Goal: Task Accomplishment & Management: Use online tool/utility

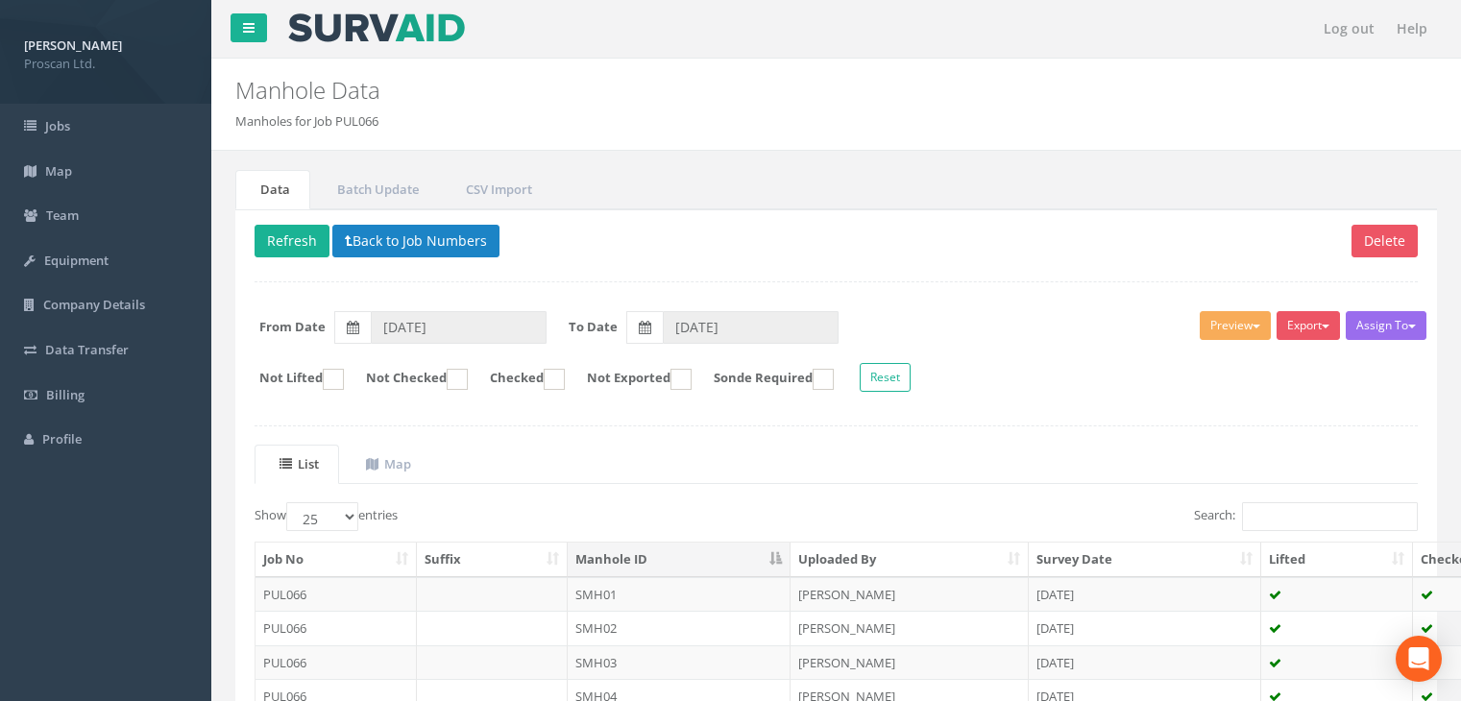
select select "25"
click at [306, 228] on button "Refresh" at bounding box center [292, 241] width 75 height 33
click at [1311, 324] on button "Export" at bounding box center [1308, 325] width 63 height 29
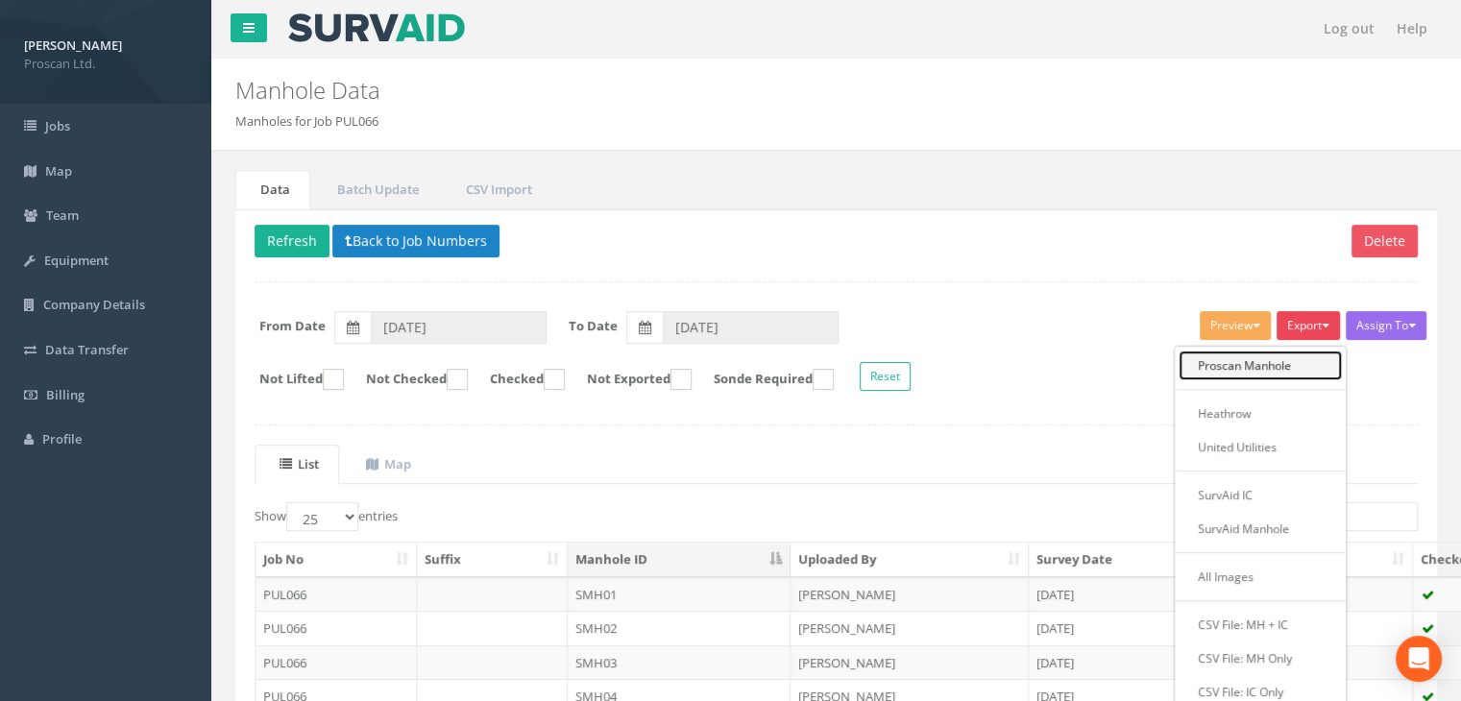
click at [1215, 355] on link "Proscan Manhole" at bounding box center [1260, 366] width 163 height 30
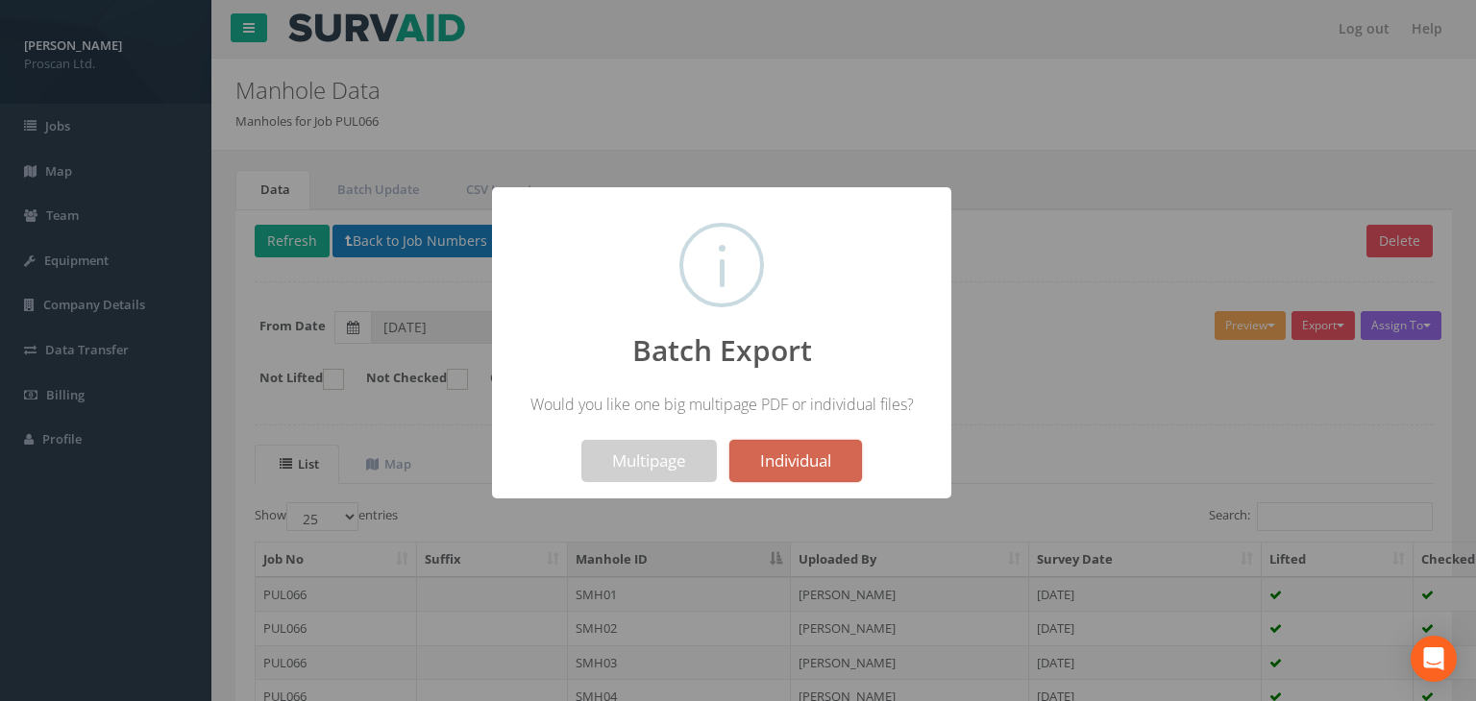
click at [839, 467] on button "Individual" at bounding box center [795, 461] width 133 height 42
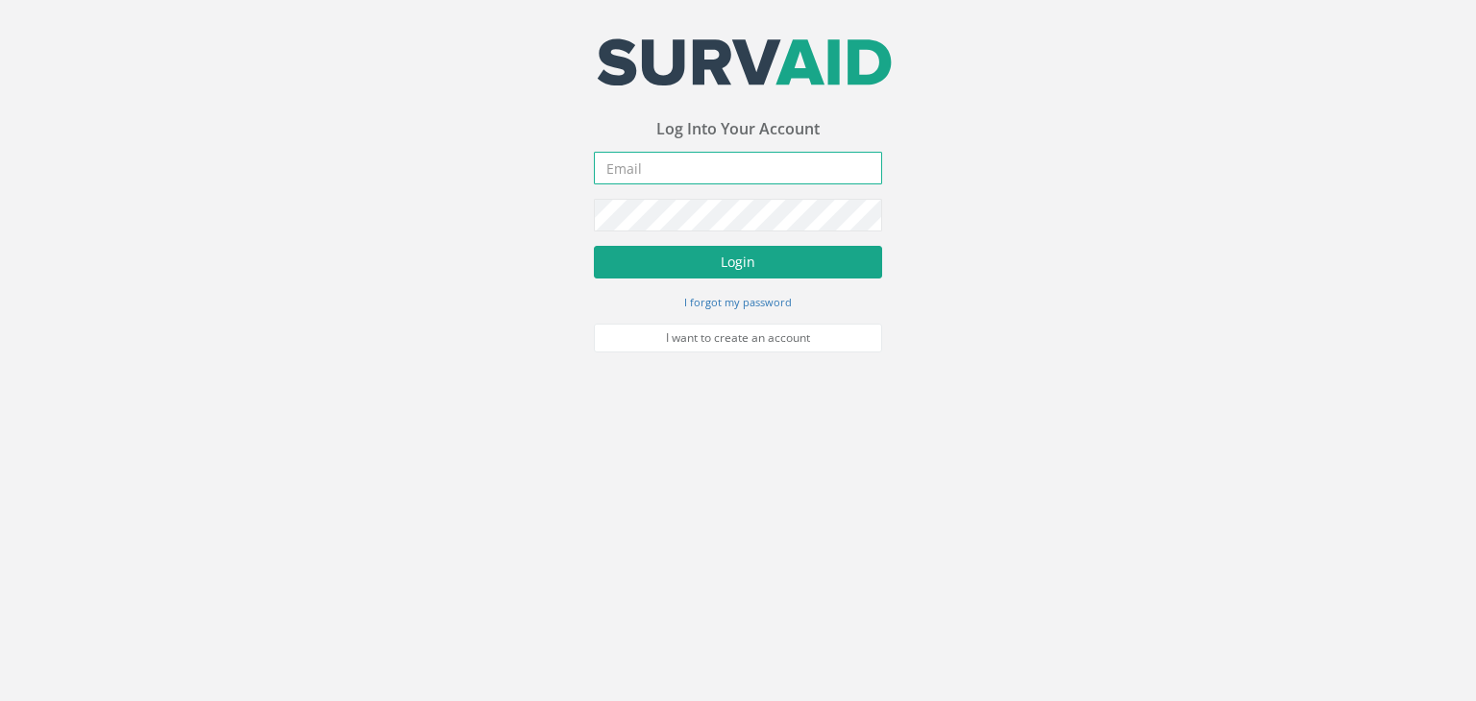
type input "[PERSON_NAME][EMAIL_ADDRESS][DOMAIN_NAME]"
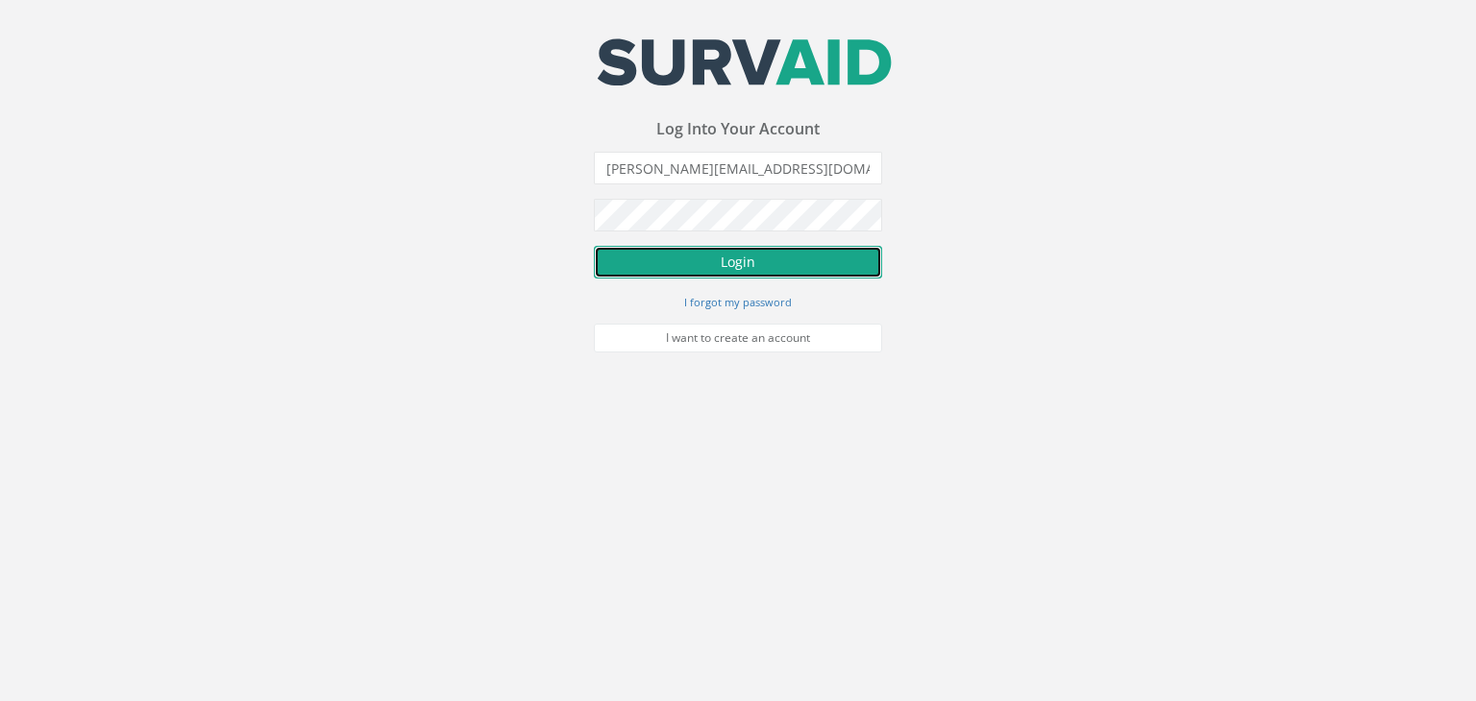
click at [604, 267] on button "Login" at bounding box center [738, 262] width 288 height 33
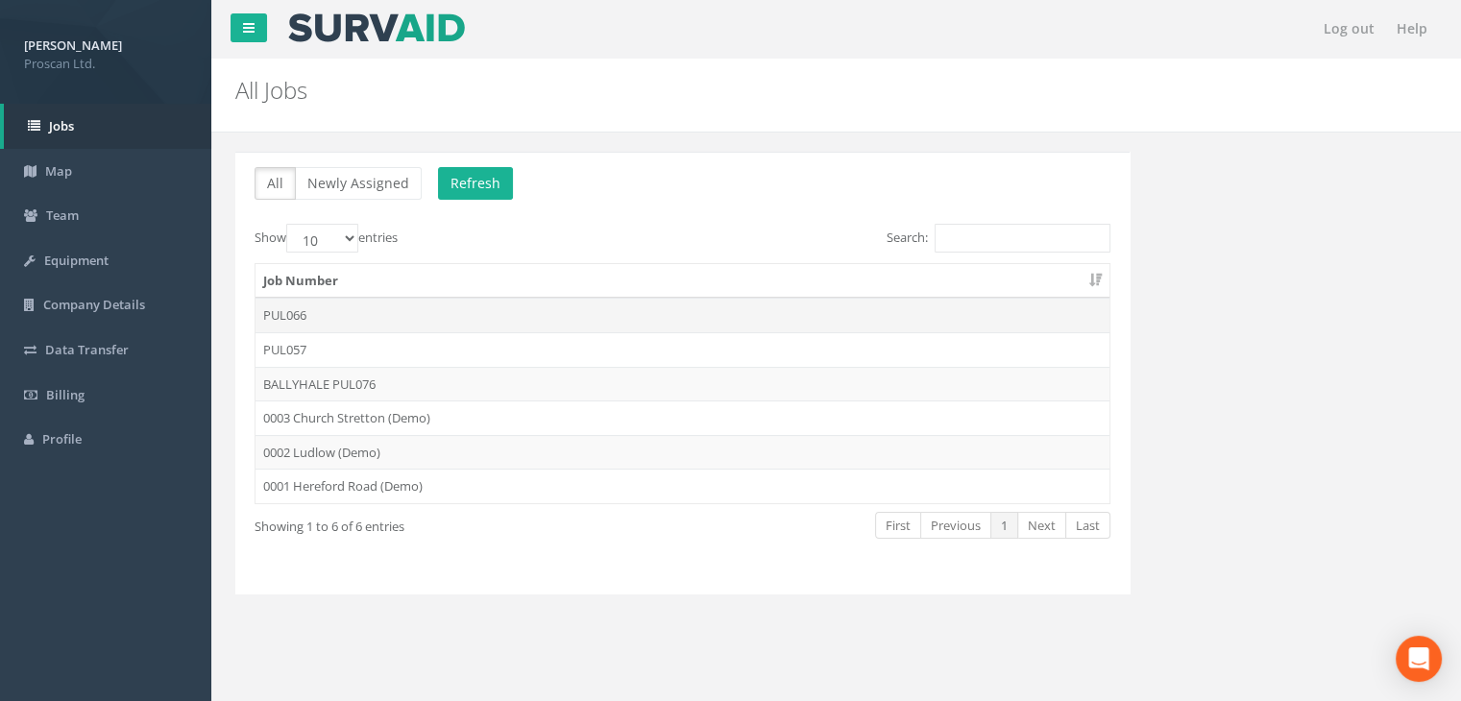
click at [304, 318] on td "PUL066" at bounding box center [683, 315] width 854 height 35
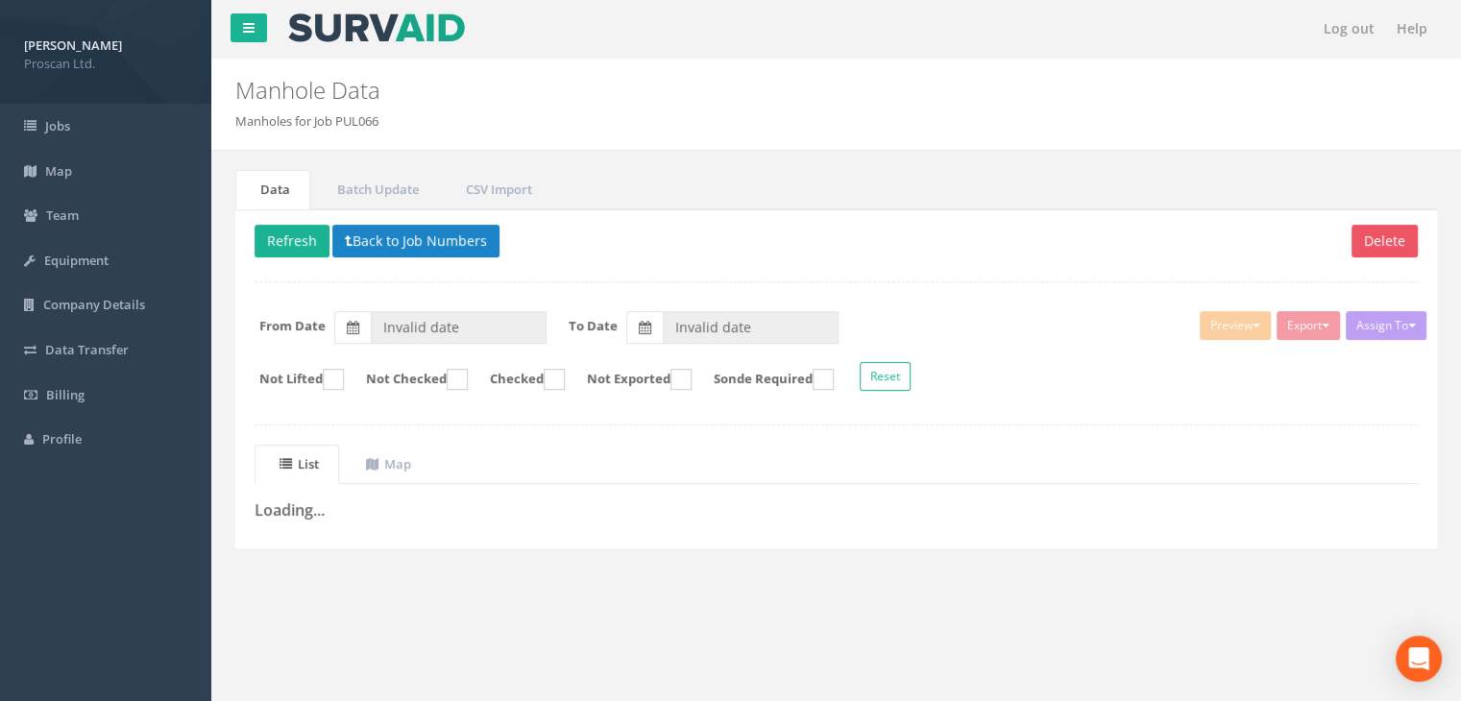
type input "[DATE]"
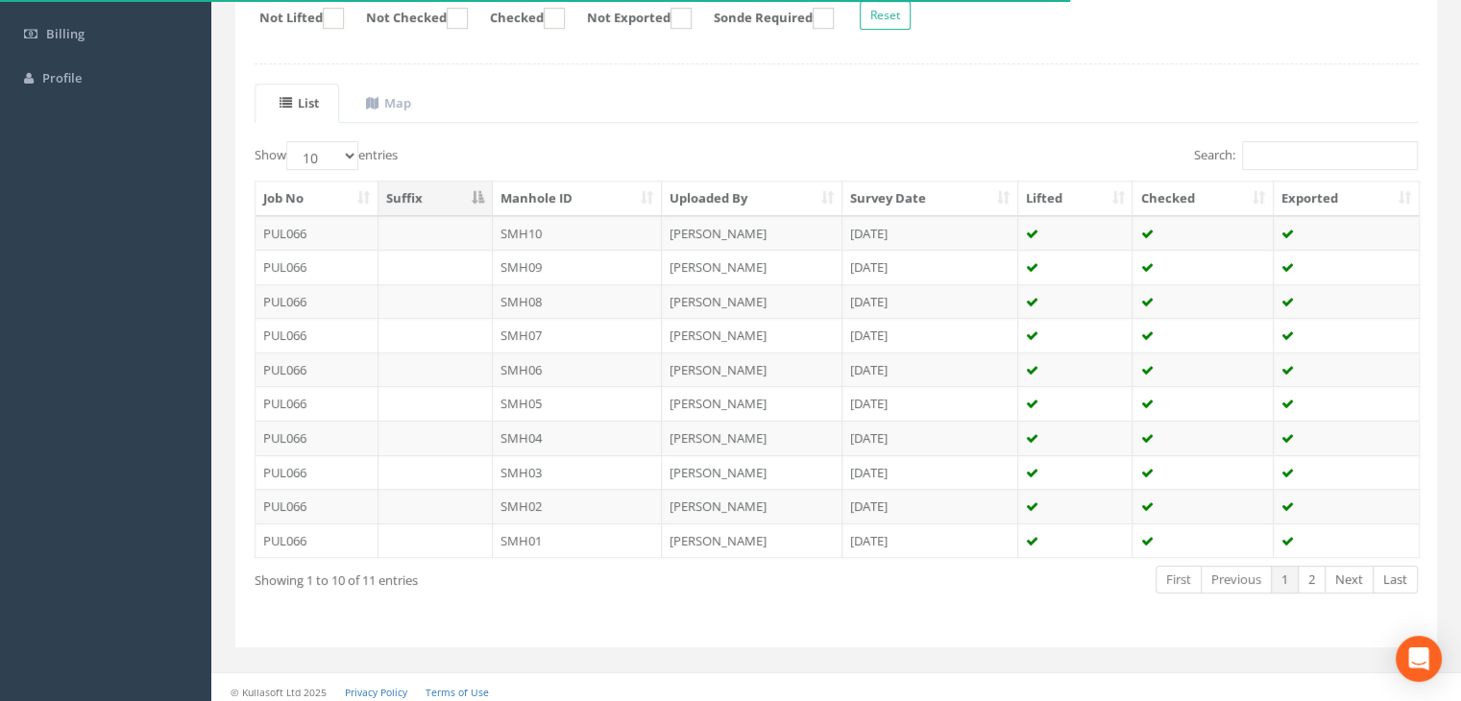
scroll to position [365, 0]
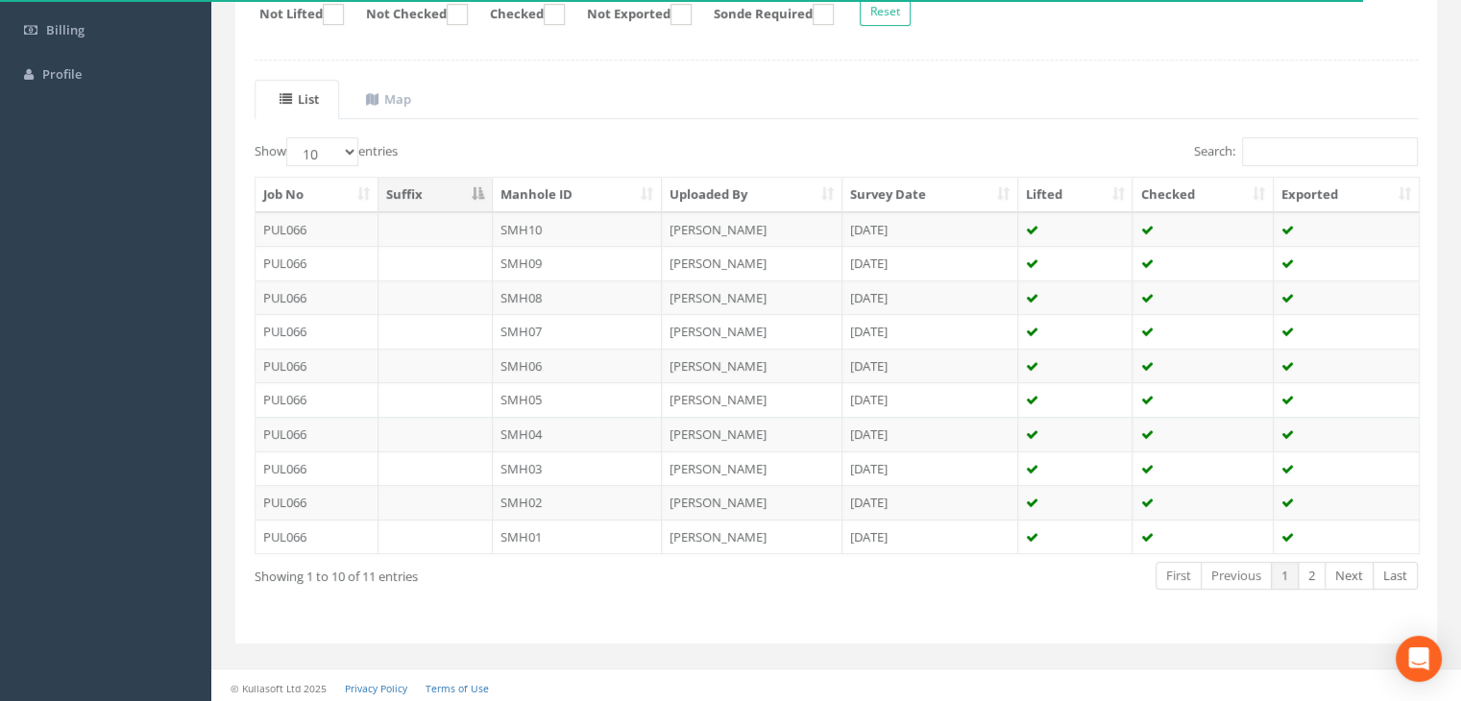
drag, startPoint x: 1415, startPoint y: 0, endPoint x: 1015, endPoint y: 147, distance: 426.8
click at [1015, 147] on div "Search:" at bounding box center [1135, 154] width 568 height 34
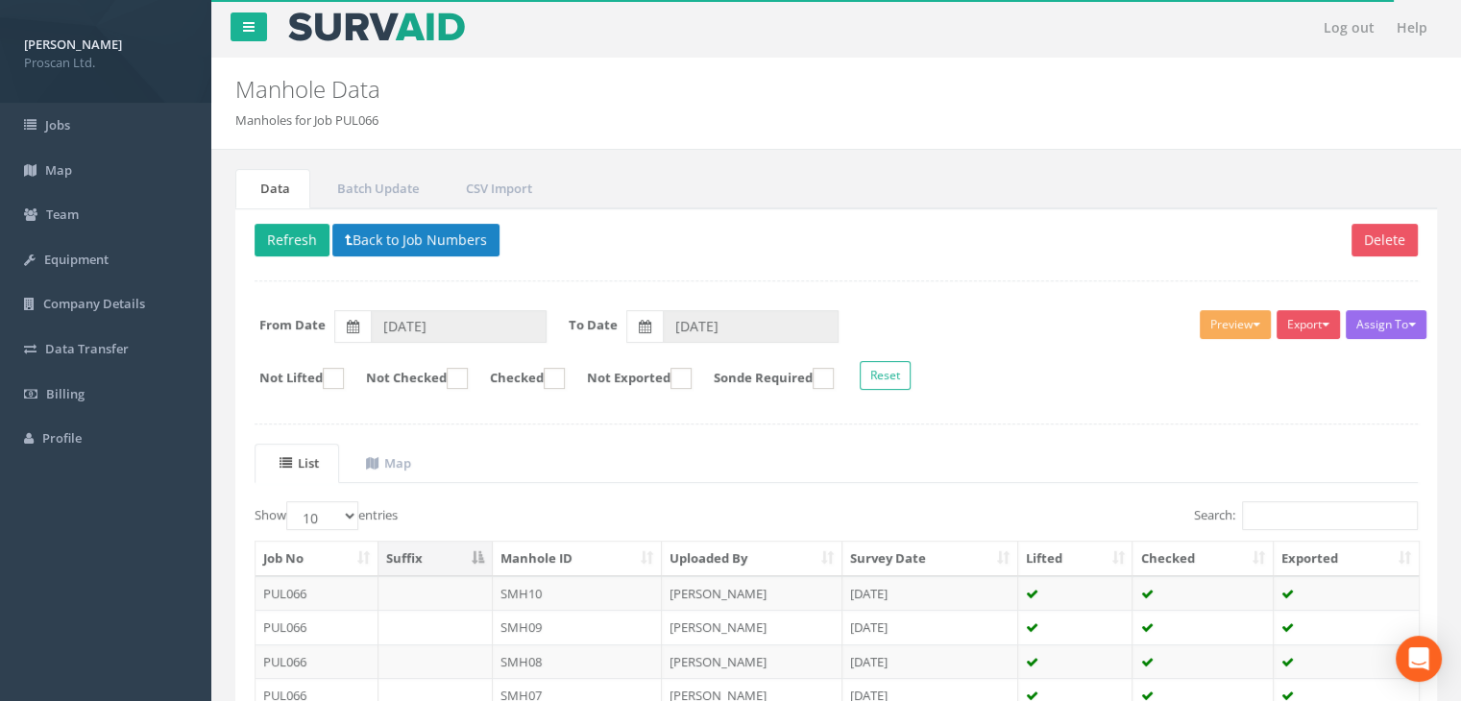
scroll to position [0, 0]
click at [1284, 316] on button "Export" at bounding box center [1308, 325] width 63 height 29
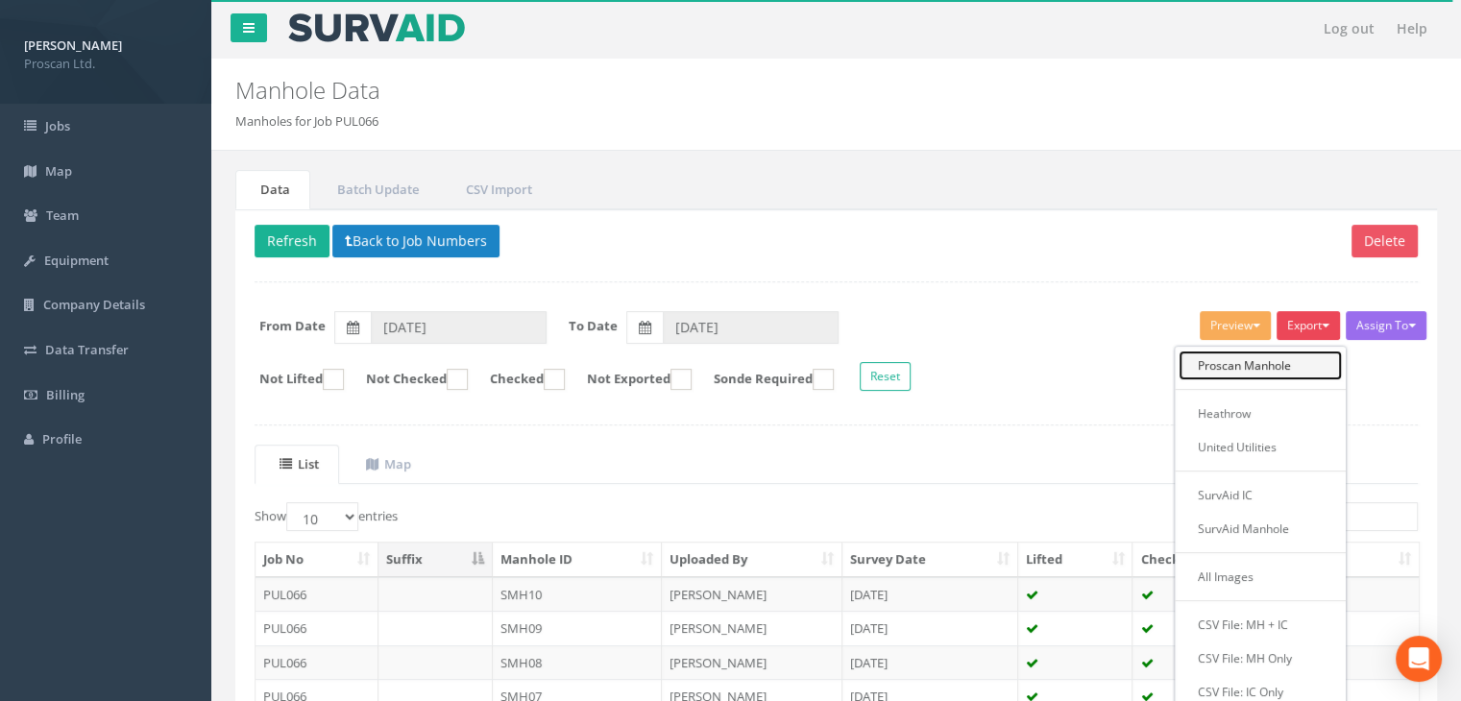
click at [1263, 356] on link "Proscan Manhole" at bounding box center [1260, 366] width 163 height 30
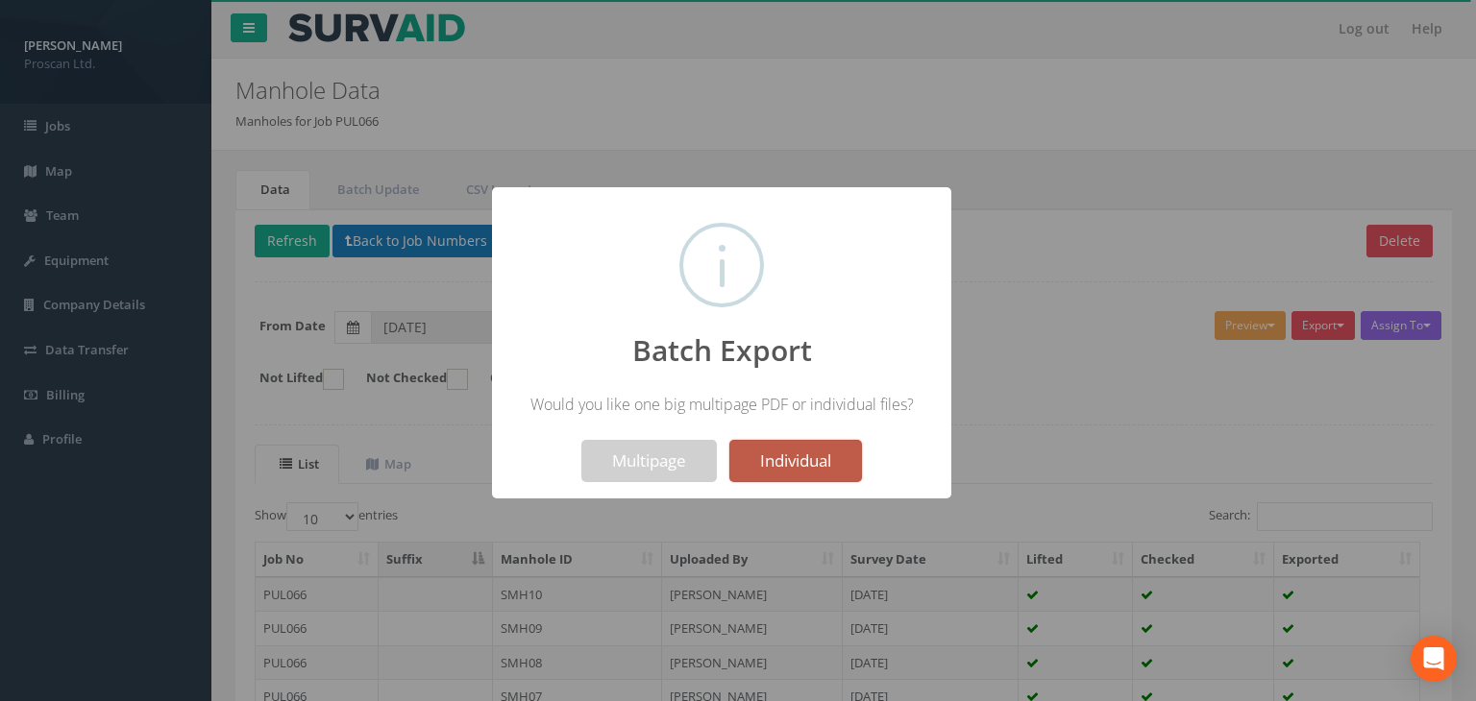
click at [818, 463] on button "Individual" at bounding box center [795, 461] width 133 height 42
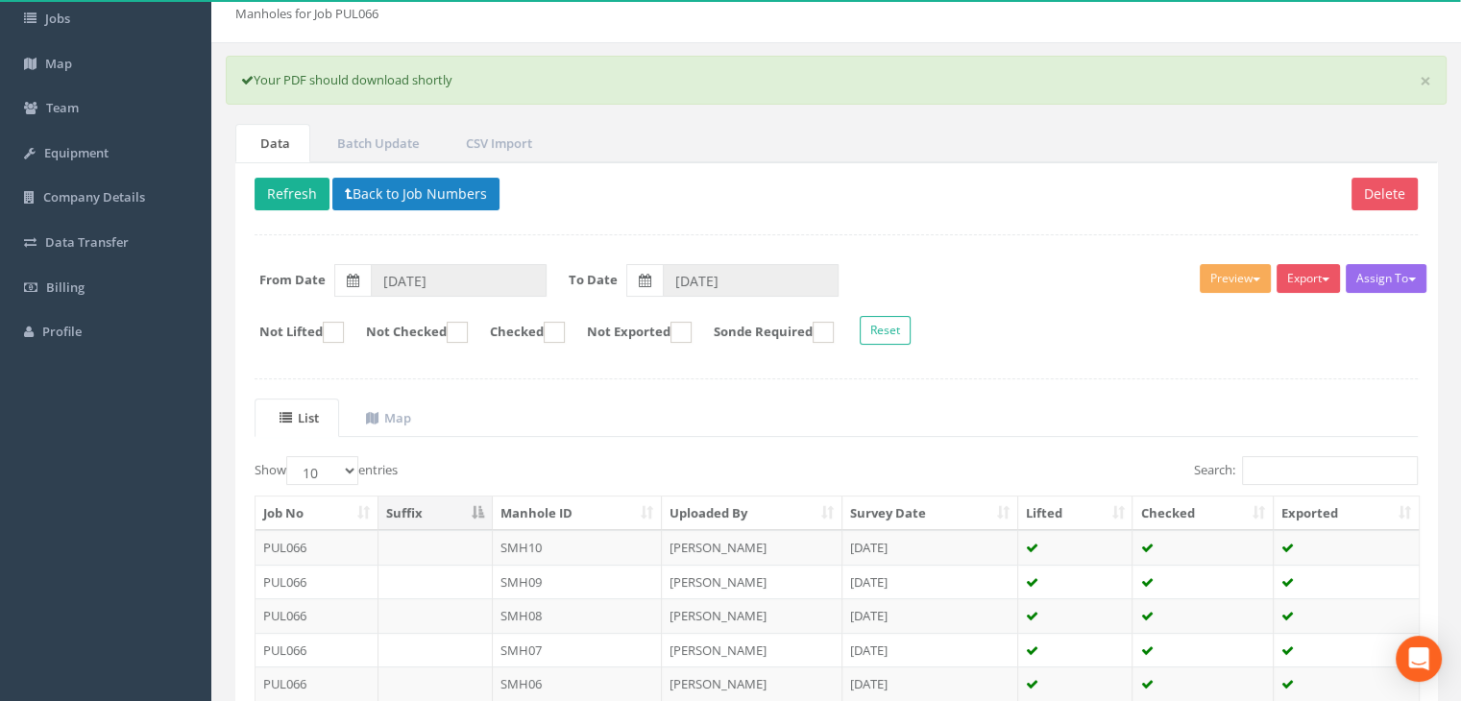
scroll to position [42, 0]
